Goal: Navigation & Orientation: Find specific page/section

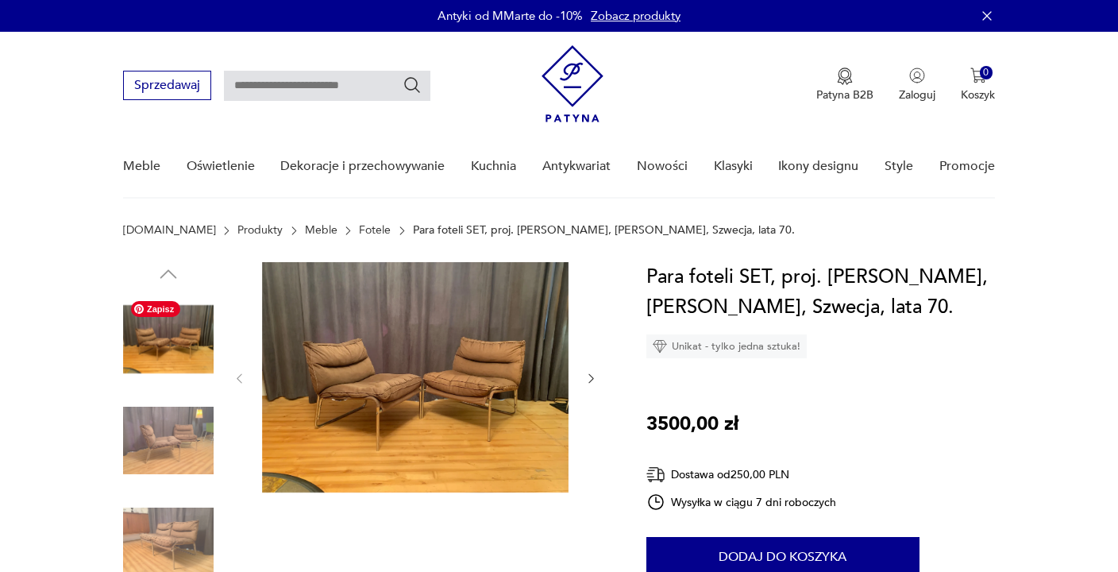
click at [187, 347] on img at bounding box center [168, 339] width 91 height 91
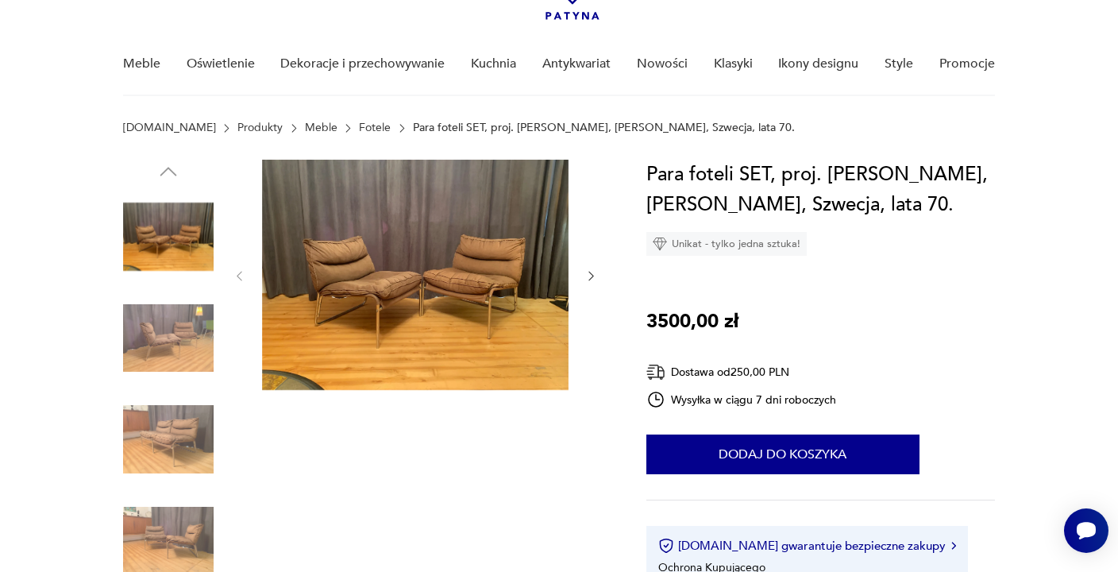
scroll to position [102, 0]
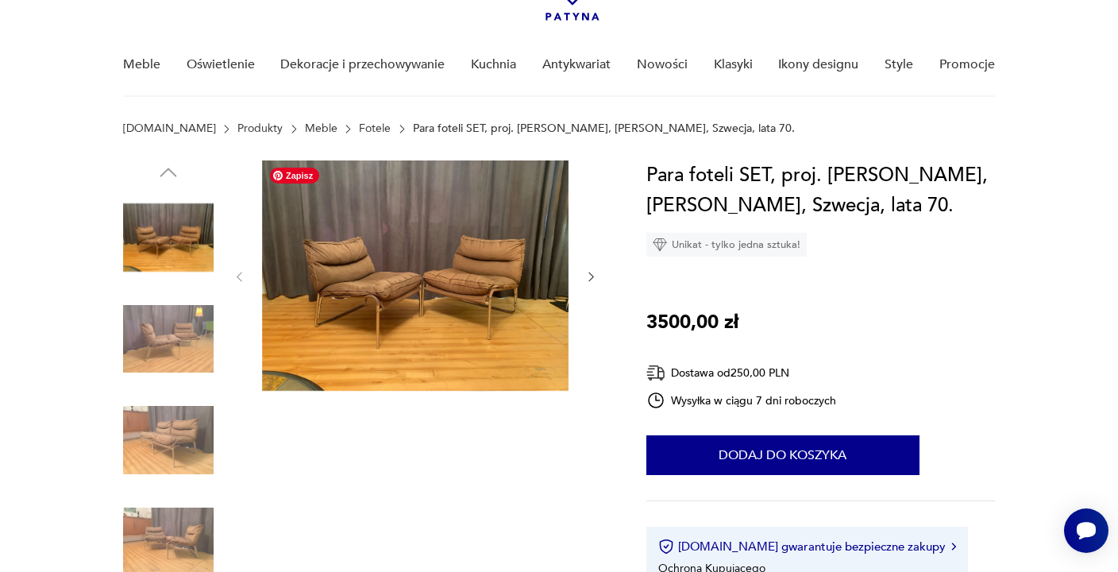
click at [359, 126] on link "Fotele" at bounding box center [375, 128] width 32 height 13
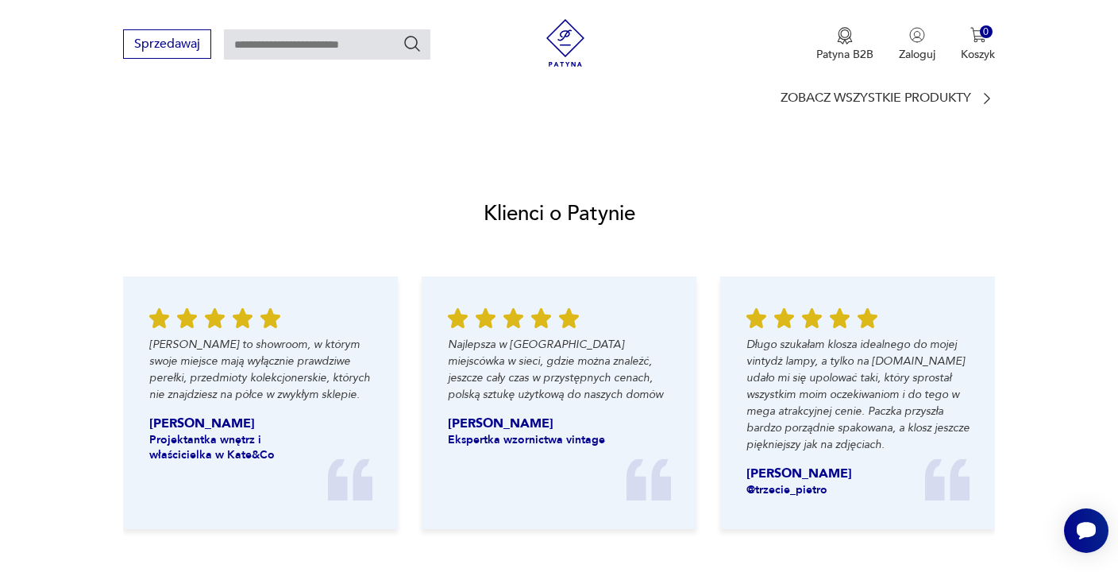
scroll to position [102, 0]
